Goal: Connect with others: Connect with others

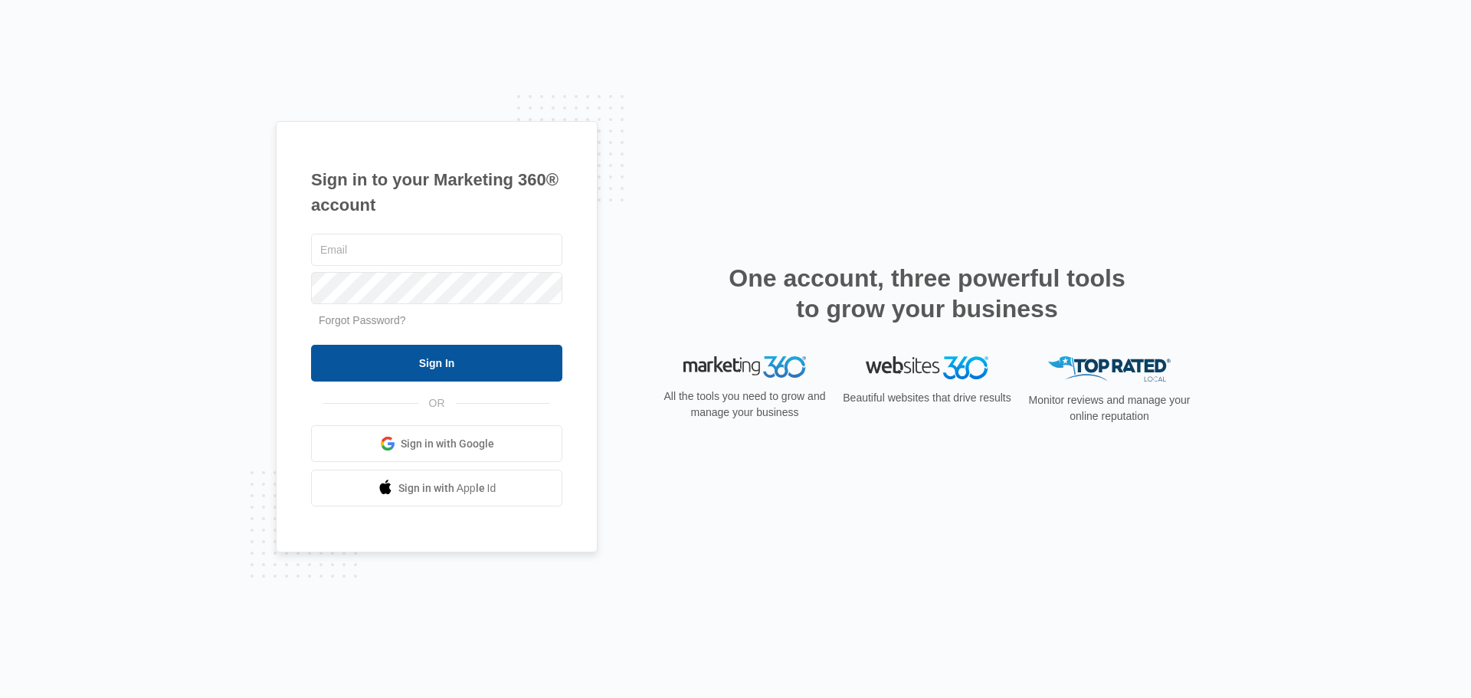
type input "[EMAIL_ADDRESS][DOMAIN_NAME]"
click at [486, 372] on input "Sign In" at bounding box center [436, 363] width 251 height 37
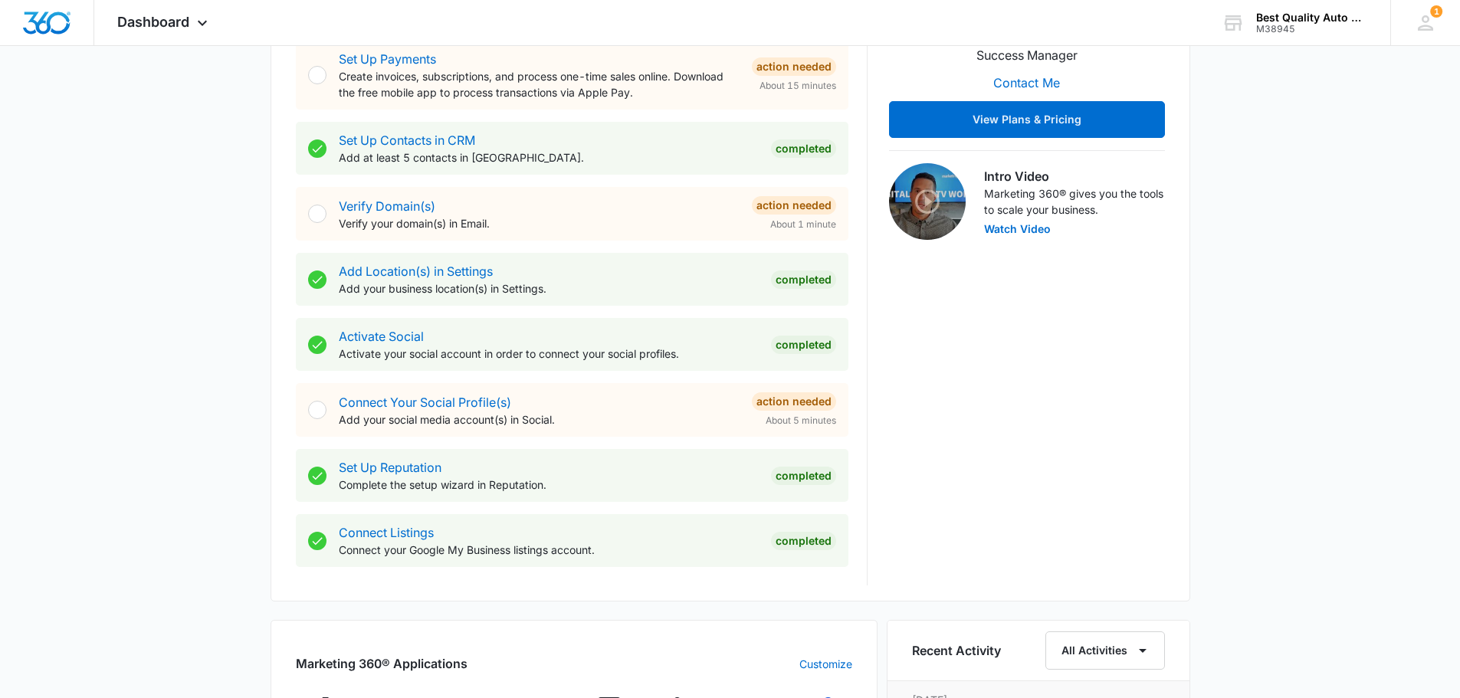
scroll to position [383, 0]
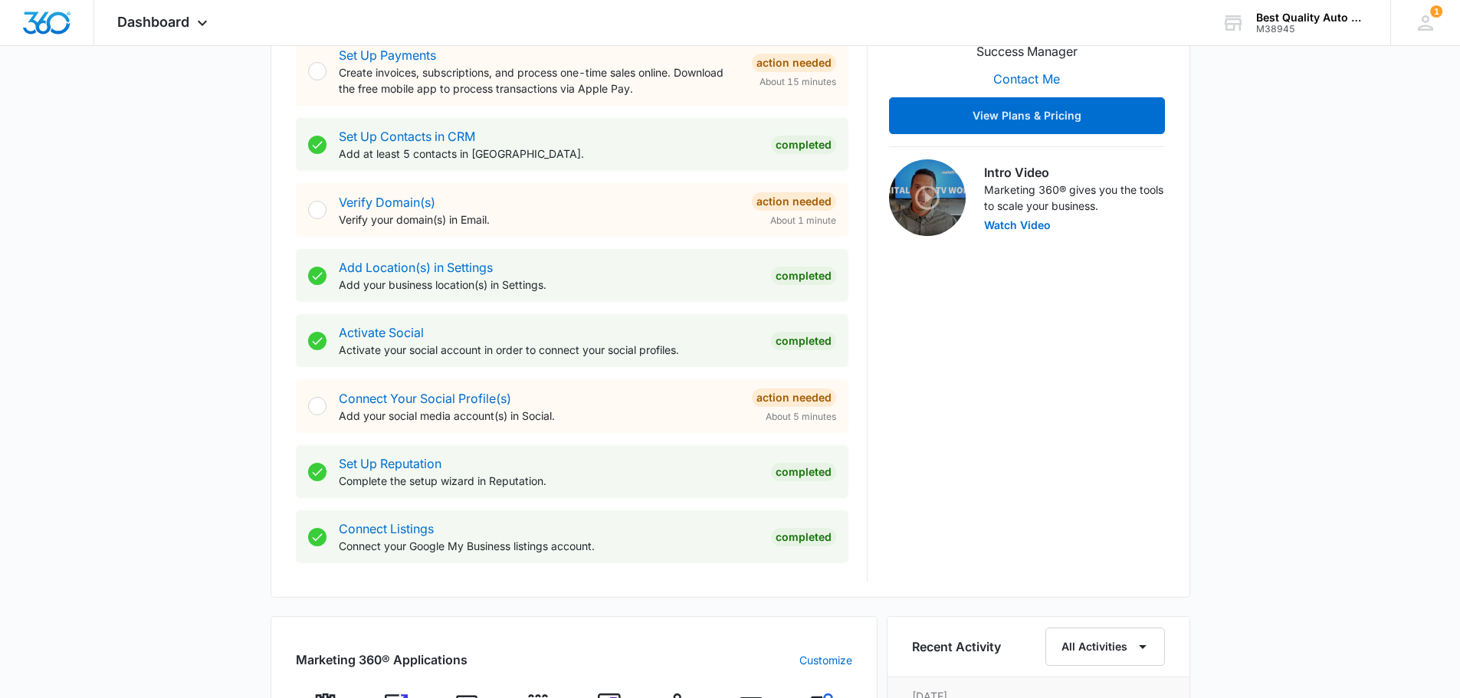
click at [480, 409] on p "Add your social media account(s) in Social." at bounding box center [539, 416] width 401 height 16
click at [328, 407] on div "Connect Your Social Profile(s) Add your social media account(s) in Social. Acti…" at bounding box center [572, 406] width 553 height 54
click at [316, 408] on div at bounding box center [317, 406] width 18 height 18
click at [801, 397] on div "Action Needed" at bounding box center [794, 398] width 84 height 18
click at [403, 398] on link "Connect Your Social Profile(s)" at bounding box center [425, 398] width 172 height 15
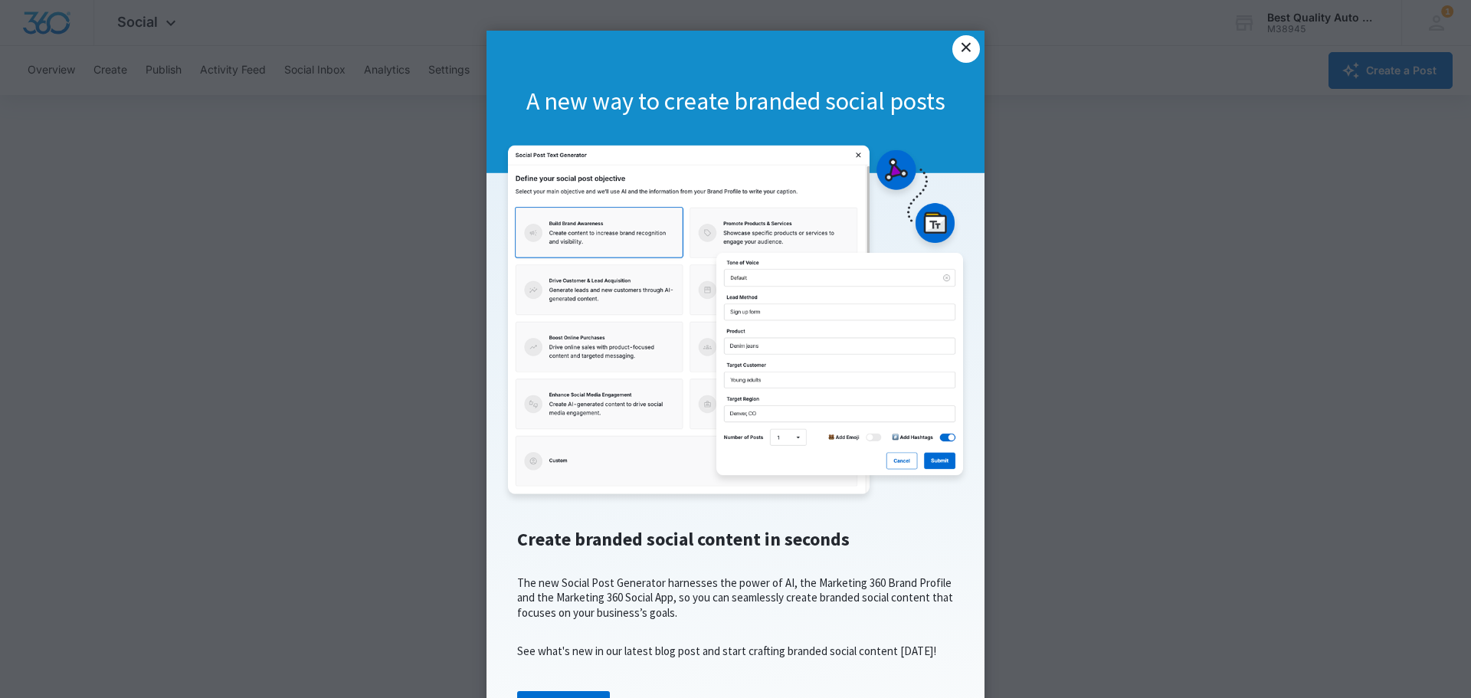
click at [959, 51] on link "×" at bounding box center [967, 49] width 28 height 28
